Goal: Transaction & Acquisition: Download file/media

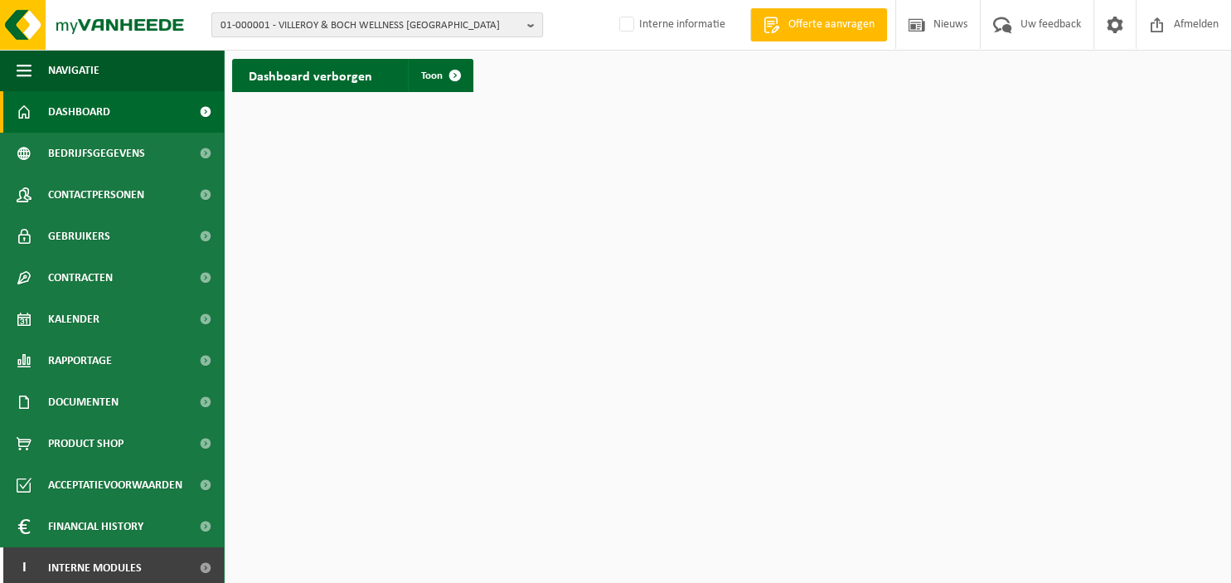
click at [537, 21] on b "button" at bounding box center [534, 24] width 15 height 23
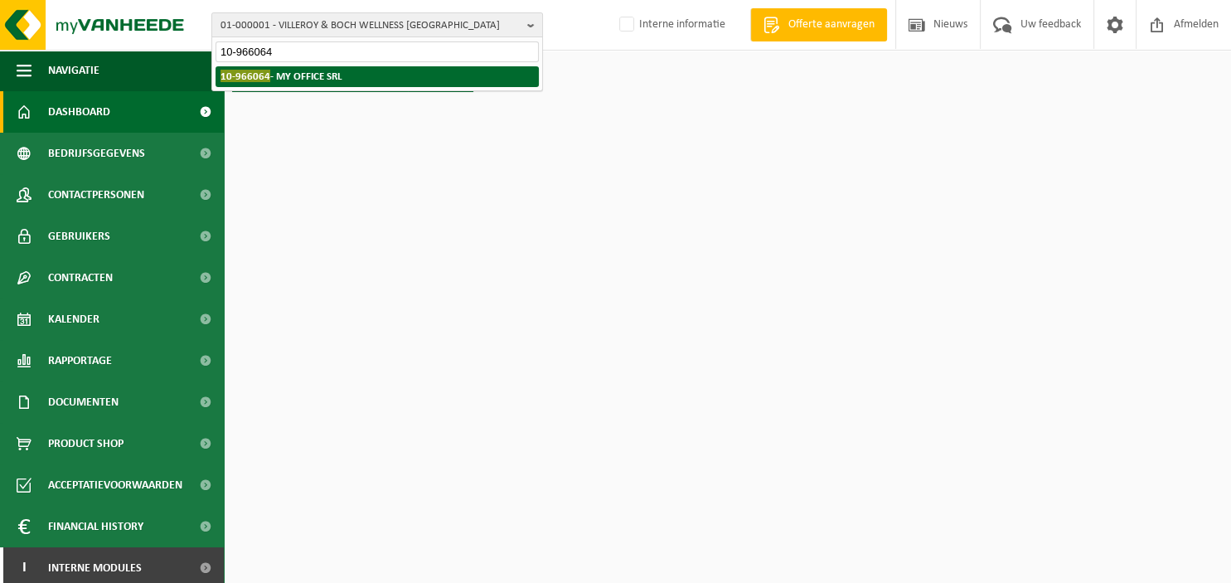
type input "10-966064"
click at [337, 81] on strong "10-966064 - MY OFFICE SRL" at bounding box center [282, 76] width 122 height 12
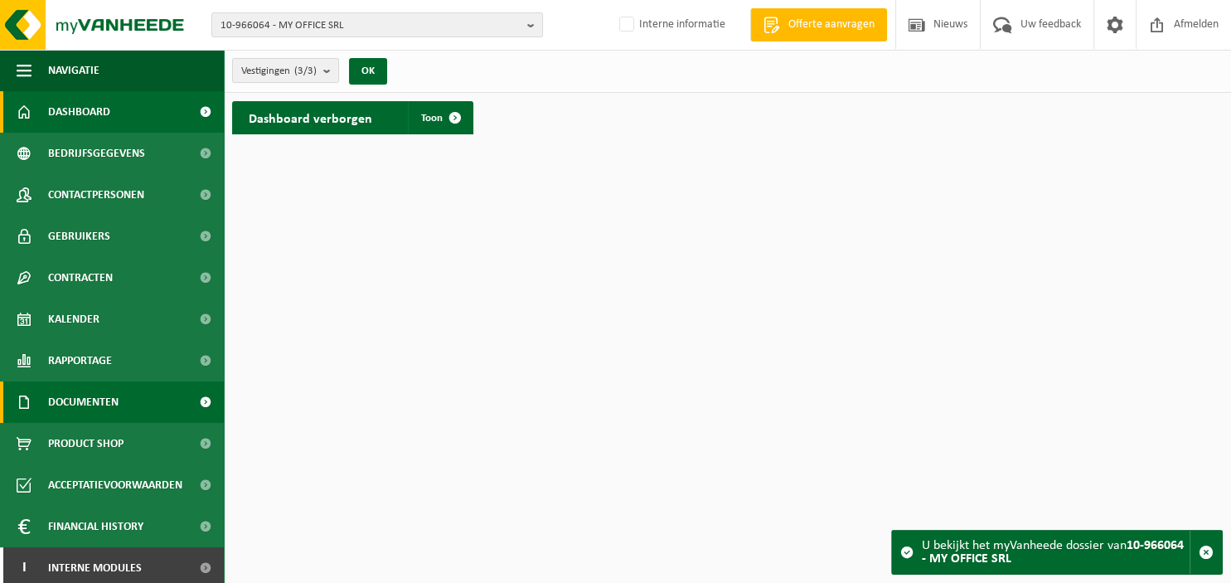
click at [100, 399] on span "Documenten" at bounding box center [83, 401] width 70 height 41
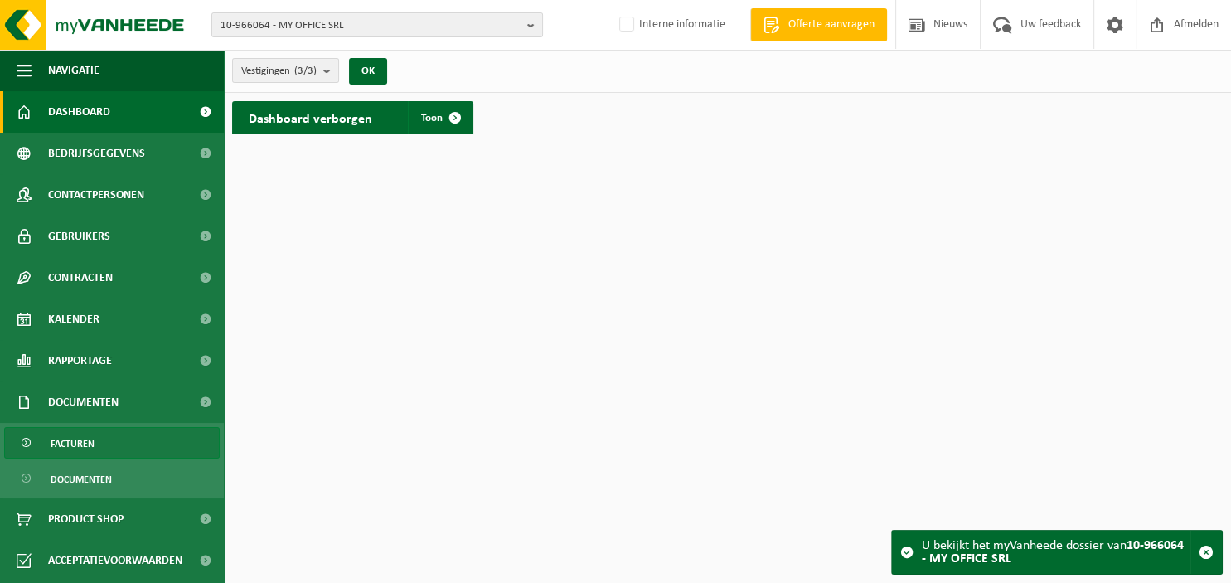
click at [75, 442] on span "Facturen" at bounding box center [73, 444] width 44 height 32
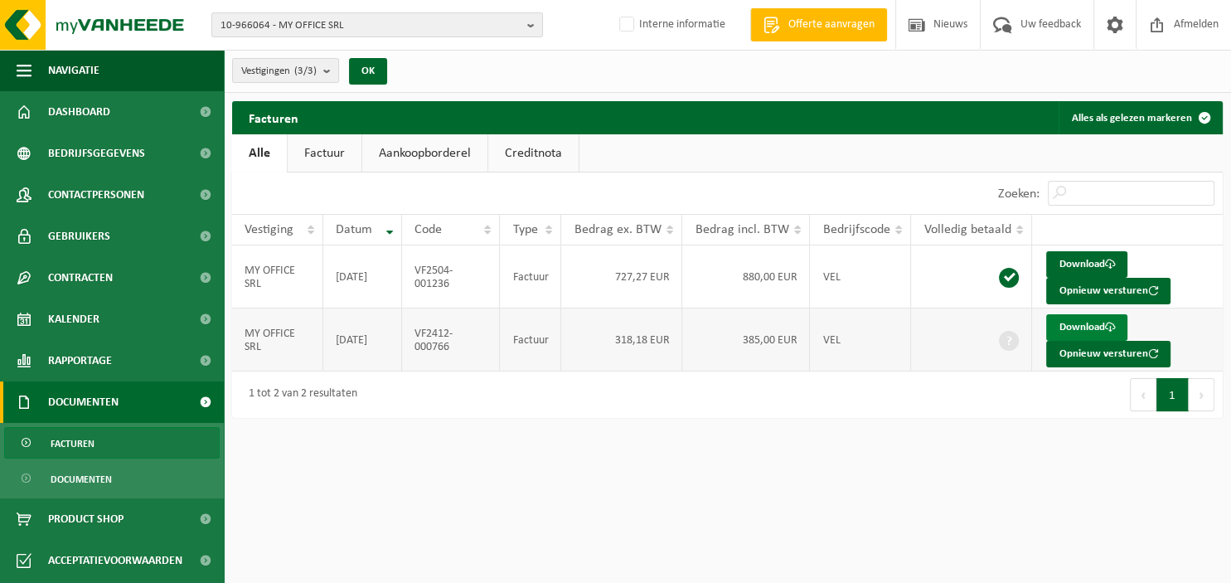
click at [1073, 327] on link "Download" at bounding box center [1086, 327] width 81 height 27
